Goal: Task Accomplishment & Management: Manage account settings

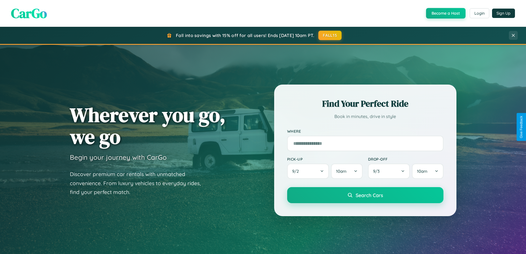
scroll to position [1063, 0]
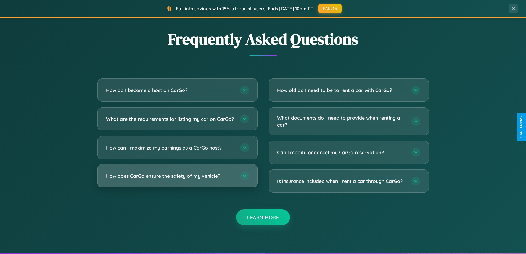
click at [177, 179] on h3 "How does CarGo ensure the safety of my vehicle?" at bounding box center [170, 175] width 129 height 7
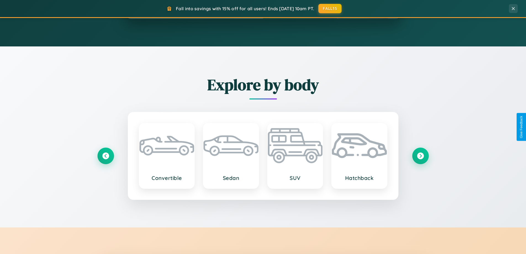
scroll to position [0, 0]
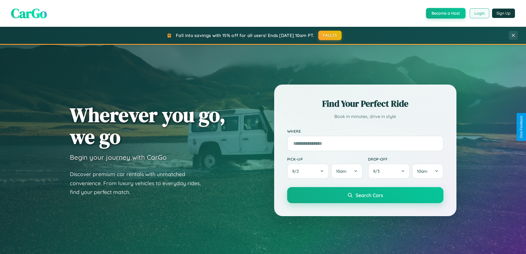
click at [479, 13] on button "Login" at bounding box center [480, 13] width 20 height 10
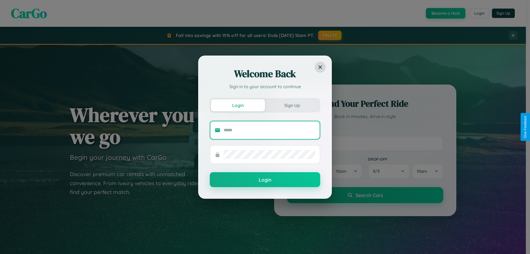
click at [270, 130] on input "text" at bounding box center [270, 130] width 92 height 9
type input "**********"
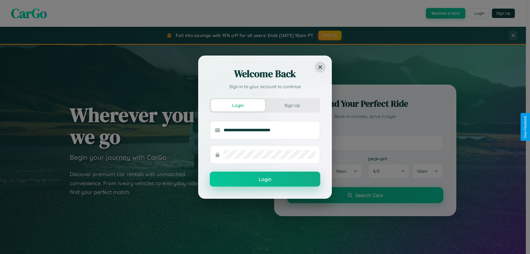
click at [265, 179] on button "Login" at bounding box center [265, 178] width 110 height 15
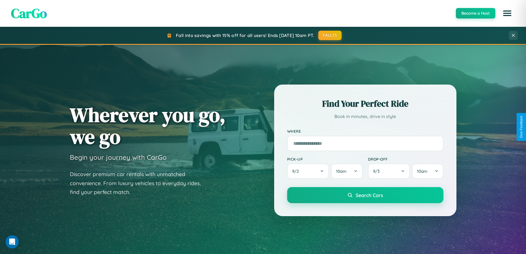
scroll to position [238, 0]
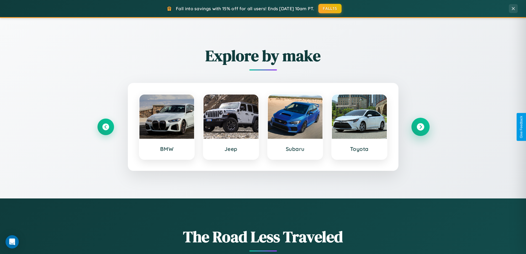
click at [420, 127] on icon at bounding box center [420, 126] width 7 height 7
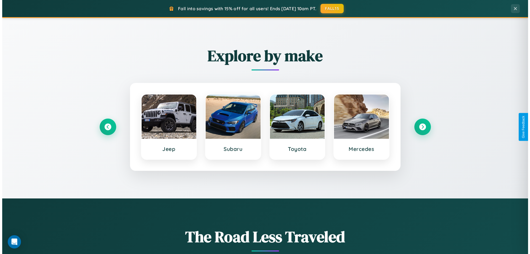
scroll to position [0, 0]
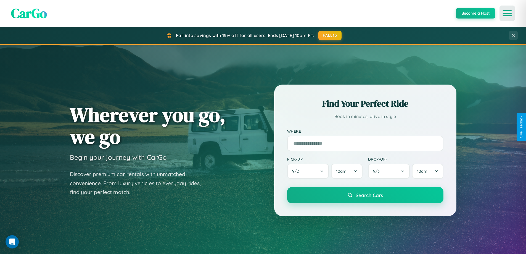
click at [507, 13] on icon "Open menu" at bounding box center [507, 13] width 8 height 5
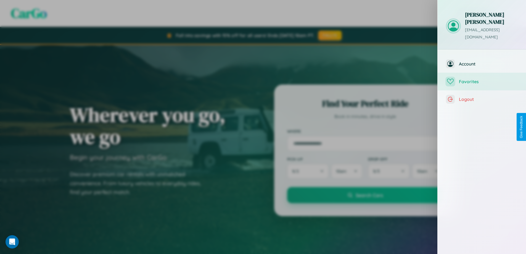
click at [482, 79] on span "Favorites" at bounding box center [488, 82] width 59 height 6
